Goal: Task Accomplishment & Management: Manage account settings

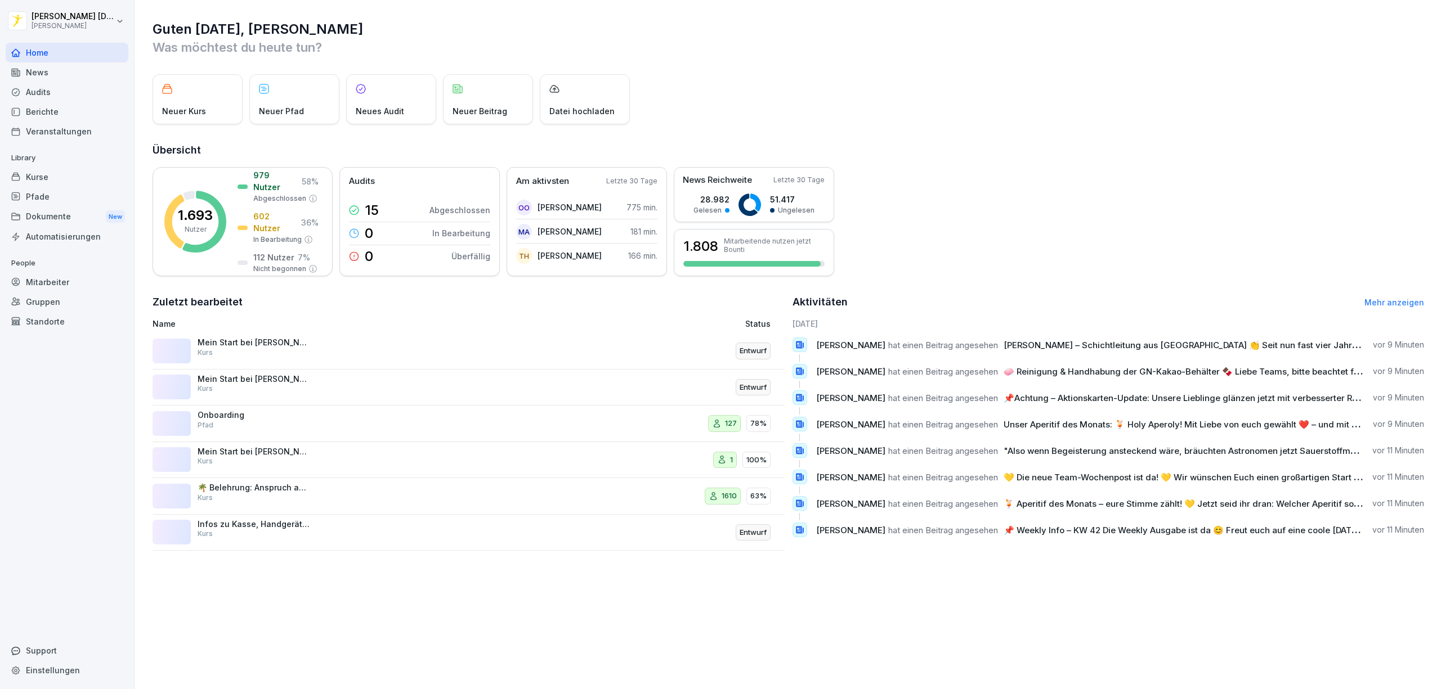
click at [840, 87] on div "Neuer Kurs Neuer Pfad Neues Audit Neuer Beitrag Datei hochladen" at bounding box center [787, 99] width 1271 height 50
click at [1065, 114] on div "Neuer Kurs Neuer Pfad Neues Audit Neuer Beitrag Datei hochladen" at bounding box center [787, 99] width 1271 height 50
click at [1151, 106] on div "Neuer Kurs Neuer Pfad Neues Audit Neuer Beitrag Datei hochladen" at bounding box center [787, 99] width 1271 height 50
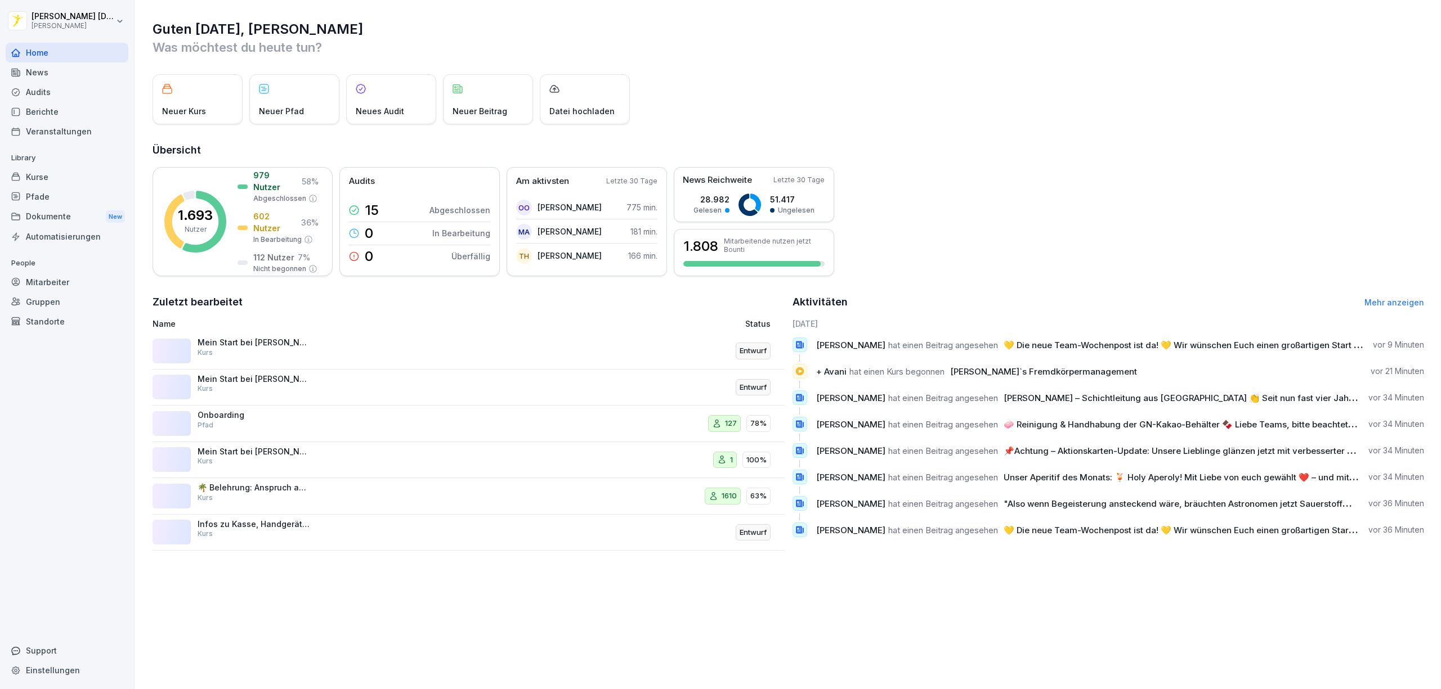
click at [1220, 137] on div "Guten Morgen, Karl Was möchtest du heute tun? Neuer Kurs Neuer Pfad Neues Audit…" at bounding box center [787, 285] width 1306 height 571
click at [70, 79] on div "News" at bounding box center [67, 72] width 123 height 20
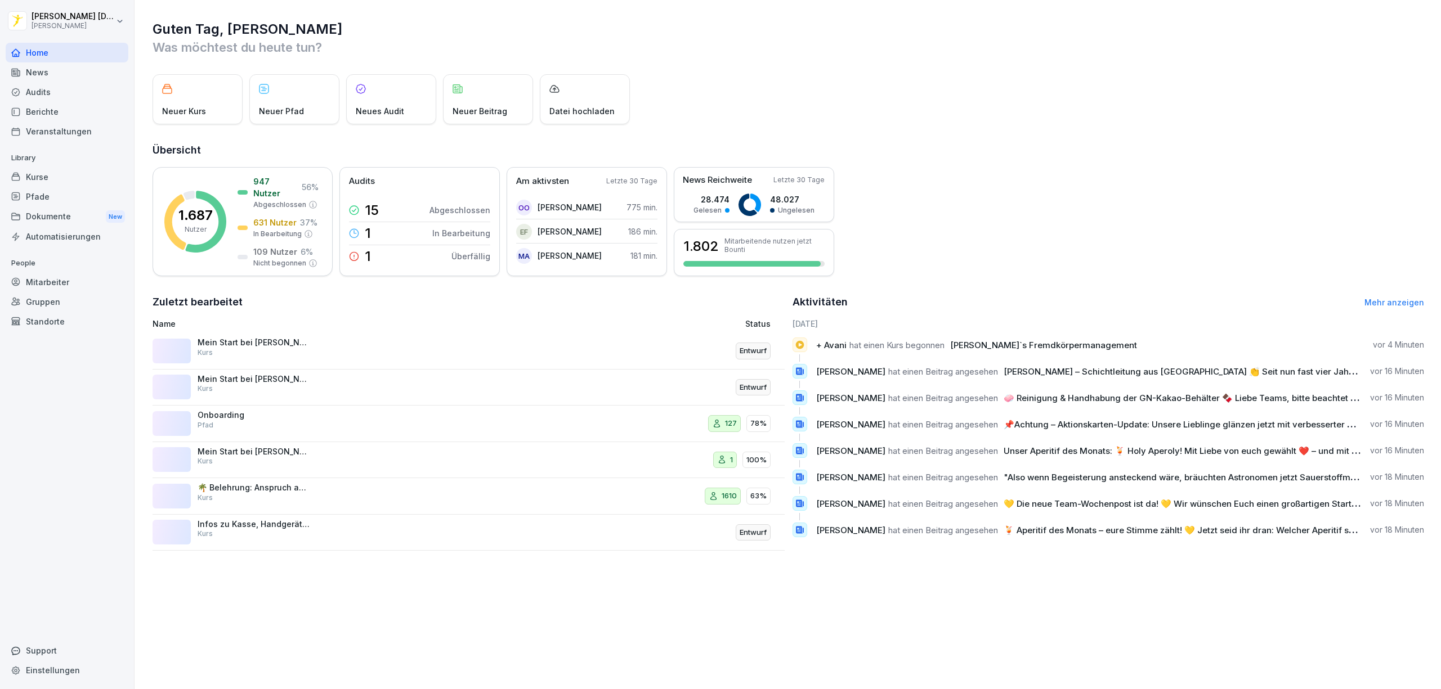
click at [64, 177] on div "Kurse" at bounding box center [67, 177] width 123 height 20
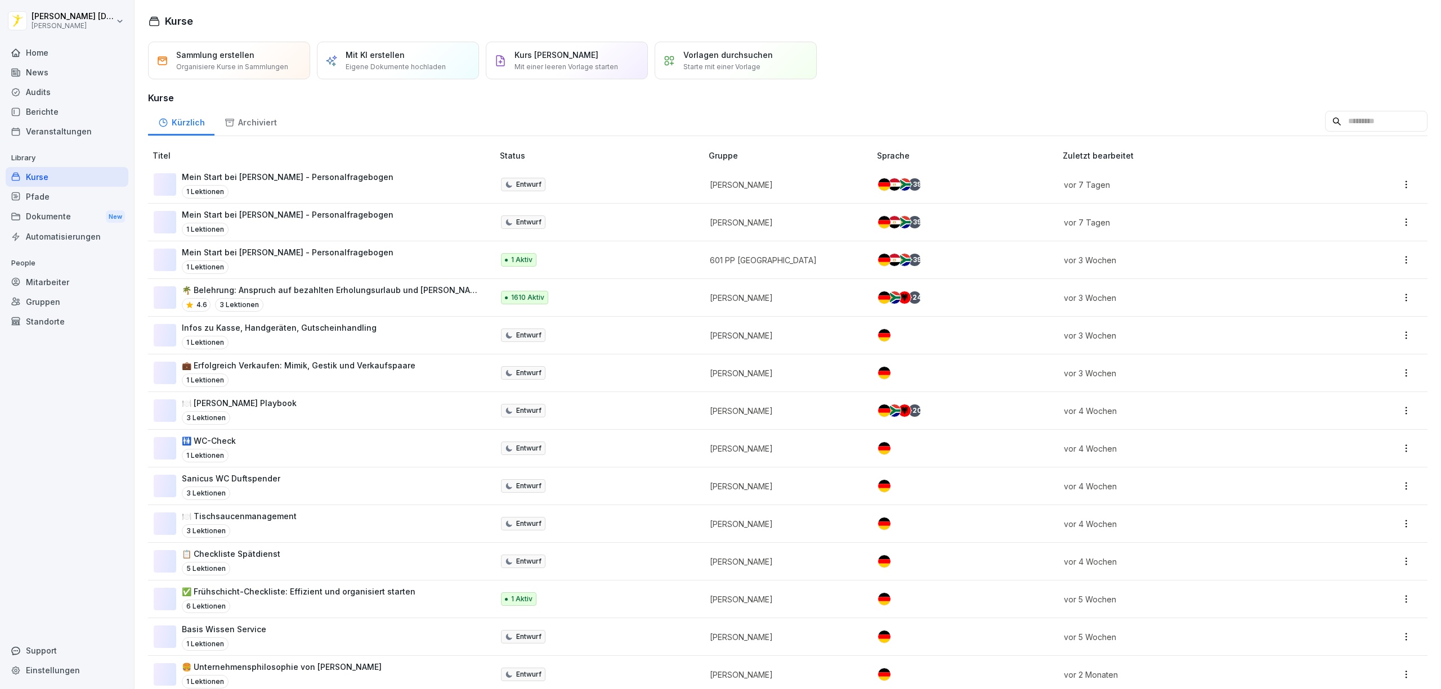
click at [1057, 79] on div "Sammlung erstellen Organisiere Kurse in Sammlungen Mit KI erstellen Eigene Doku…" at bounding box center [787, 61] width 1279 height 38
click at [1078, 61] on div "Sammlung erstellen Organisiere Kurse in Sammlungen Mit KI erstellen Eigene Doku…" at bounding box center [787, 61] width 1279 height 38
click at [1035, 29] on div "Kurse Sammlung erstellen Organisiere Kurse in Sammlungen Mit KI erstellen Eigen…" at bounding box center [787, 344] width 1306 height 689
click at [966, 78] on div "Sammlung erstellen Organisiere Kurse in Sammlungen Mit KI erstellen Eigene Doku…" at bounding box center [787, 61] width 1279 height 38
click at [966, 75] on div "Sammlung erstellen Organisiere Kurse in Sammlungen Mit KI erstellen Eigene Doku…" at bounding box center [787, 61] width 1279 height 38
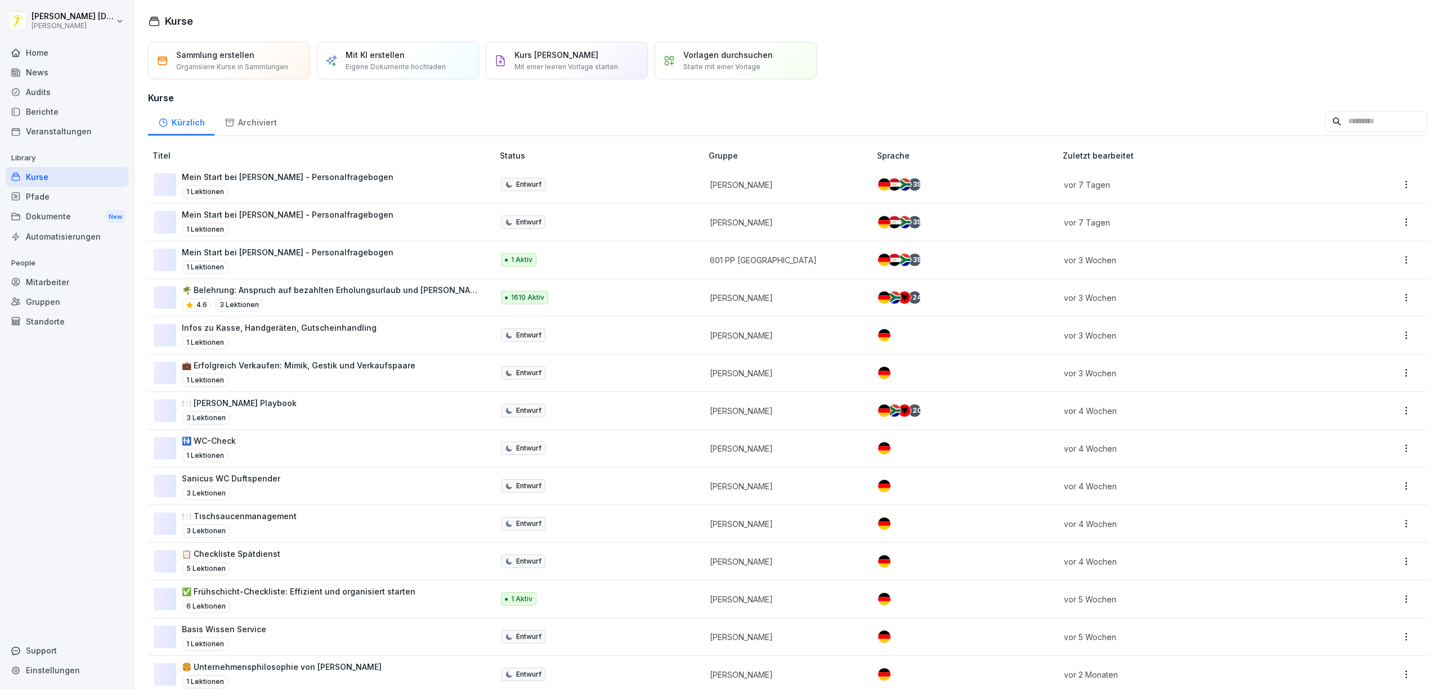
click at [966, 75] on div "Sammlung erstellen Organisiere Kurse in Sammlungen Mit KI erstellen Eigene Doku…" at bounding box center [787, 61] width 1279 height 38
click at [964, 75] on div "Sammlung erstellen Organisiere Kurse in Sammlungen Mit KI erstellen Eigene Doku…" at bounding box center [787, 61] width 1279 height 38
click at [977, 51] on div "Sammlung erstellen Organisiere Kurse in Sammlungen Mit KI erstellen Eigene Doku…" at bounding box center [787, 61] width 1279 height 38
click at [979, 48] on div "Sammlung erstellen Organisiere Kurse in Sammlungen Mit KI erstellen Eigene Doku…" at bounding box center [787, 61] width 1279 height 38
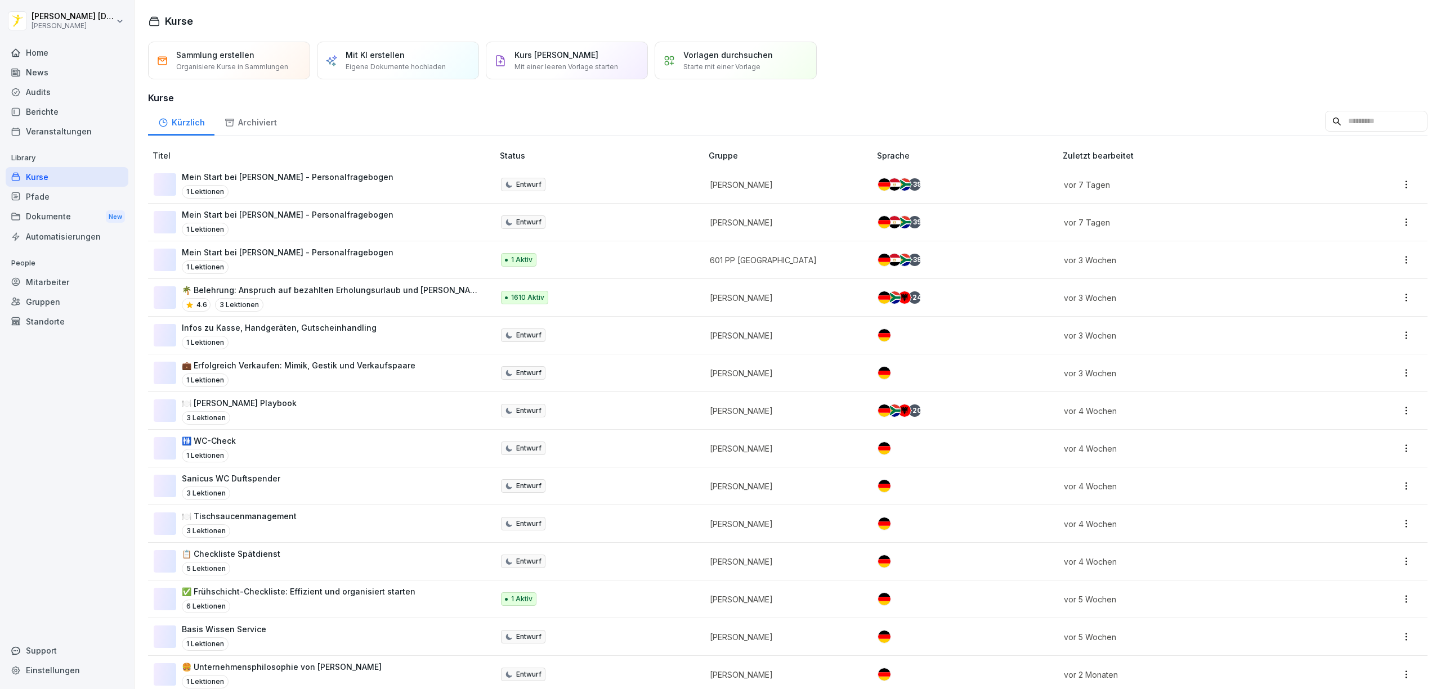
click at [991, 51] on div "Sammlung erstellen Organisiere Kurse in Sammlungen Mit KI erstellen Eigene Doku…" at bounding box center [787, 61] width 1279 height 38
